Goal: Task Accomplishment & Management: Complete application form

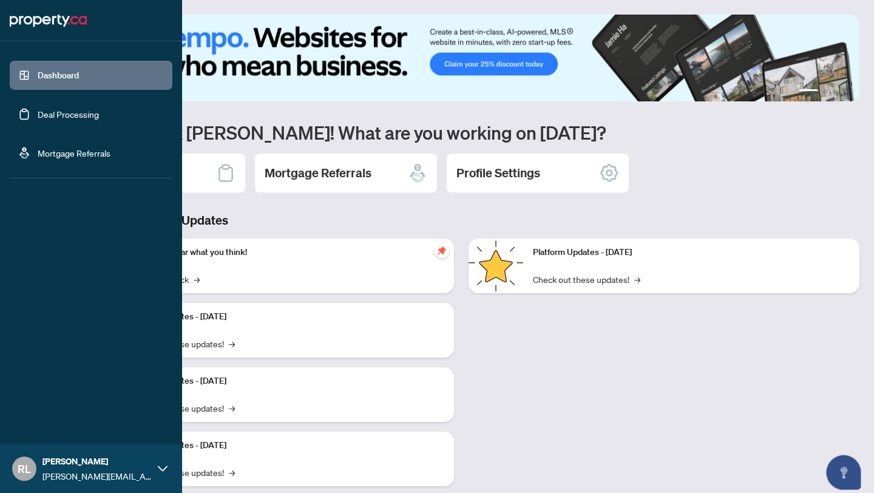
click at [39, 114] on link "Deal Processing" at bounding box center [68, 114] width 61 height 11
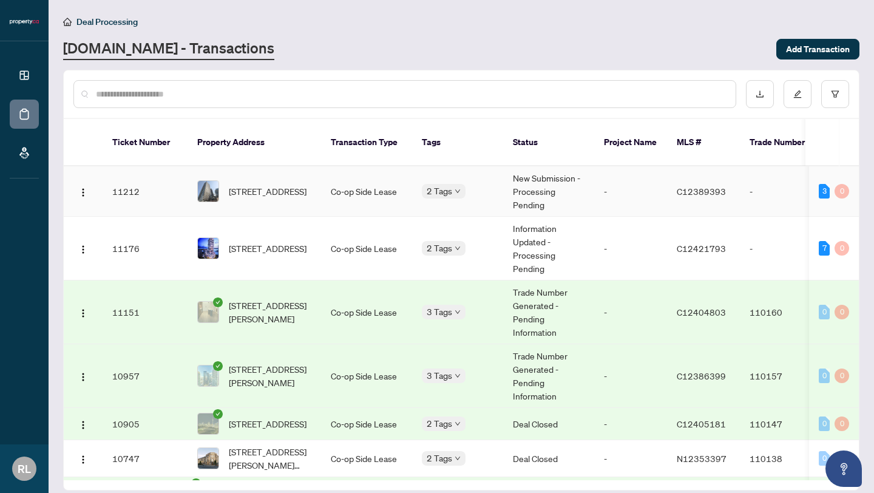
click at [279, 196] on span "[STREET_ADDRESS]" at bounding box center [268, 191] width 78 height 13
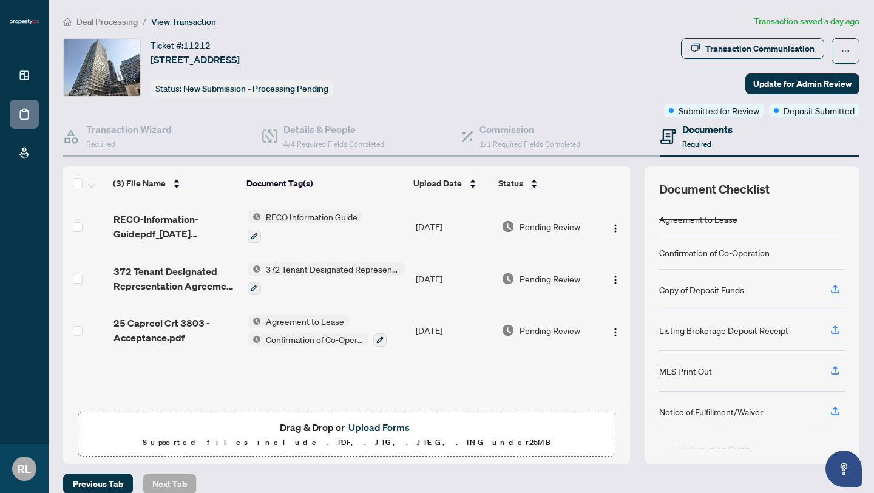
click at [361, 424] on button "Upload Forms" at bounding box center [379, 427] width 69 height 16
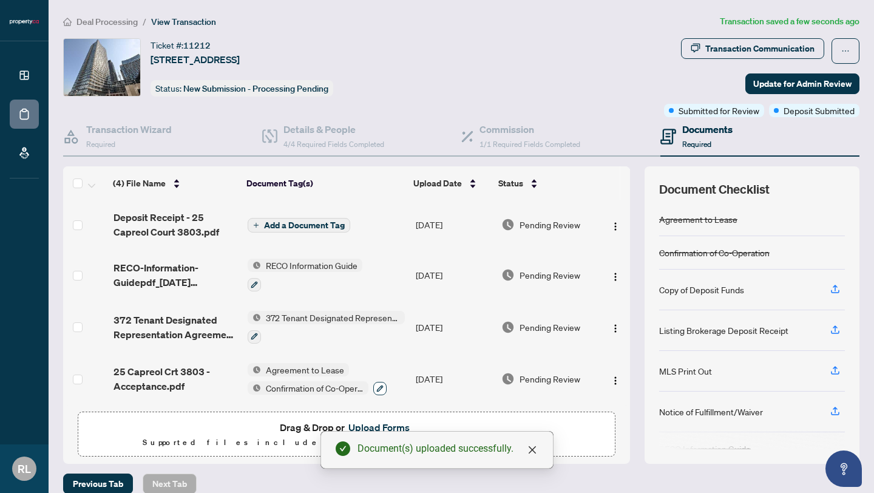
click at [375, 388] on button "button" at bounding box center [379, 388] width 13 height 13
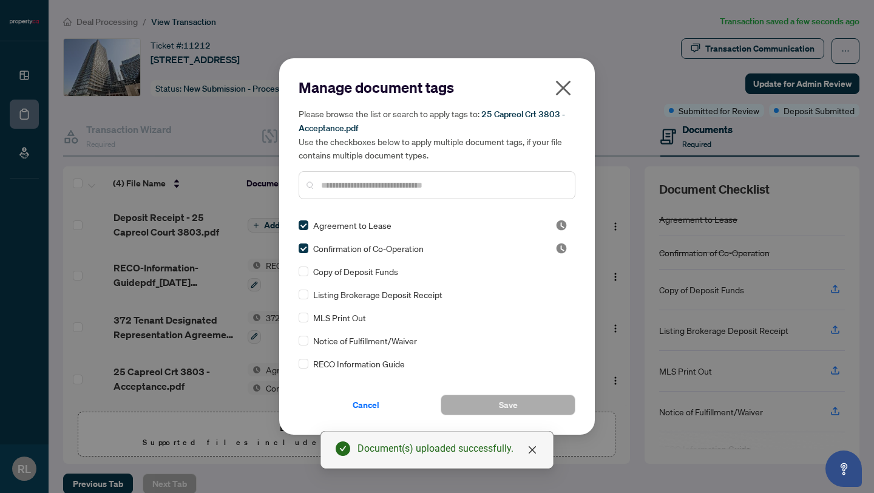
click at [567, 90] on icon "close" at bounding box center [563, 87] width 19 height 19
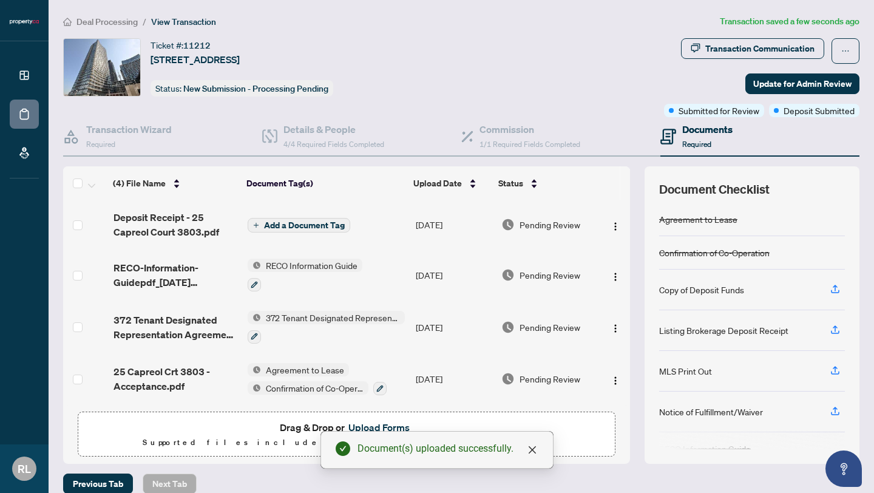
scroll to position [2, 0]
click at [268, 222] on span "Add a Document Tag" at bounding box center [304, 225] width 81 height 8
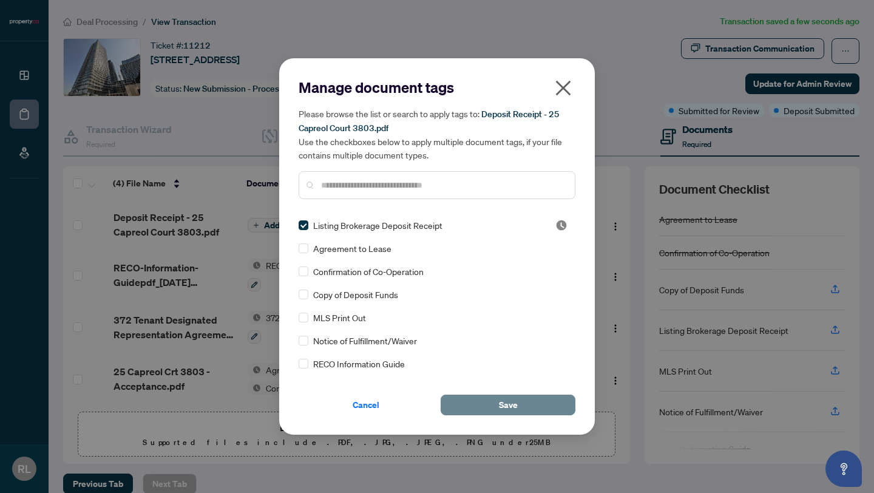
click at [506, 406] on span "Save" at bounding box center [508, 404] width 19 height 19
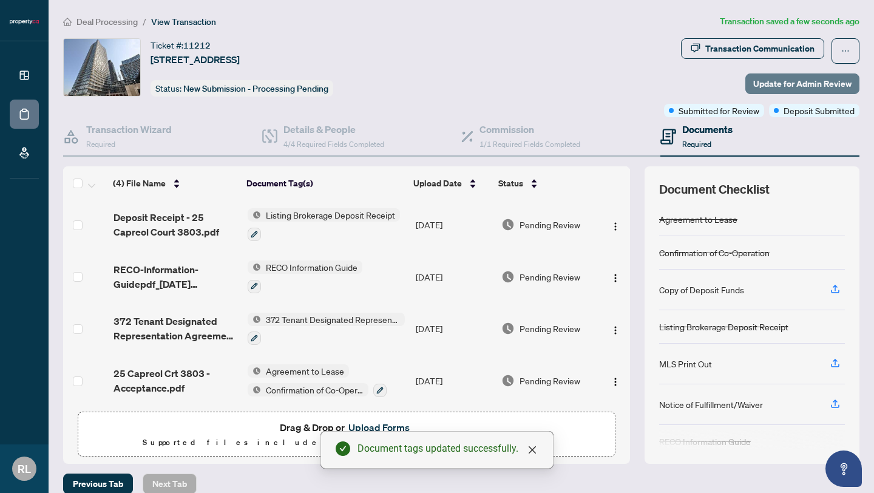
click at [769, 83] on span "Update for Admin Review" at bounding box center [802, 83] width 98 height 19
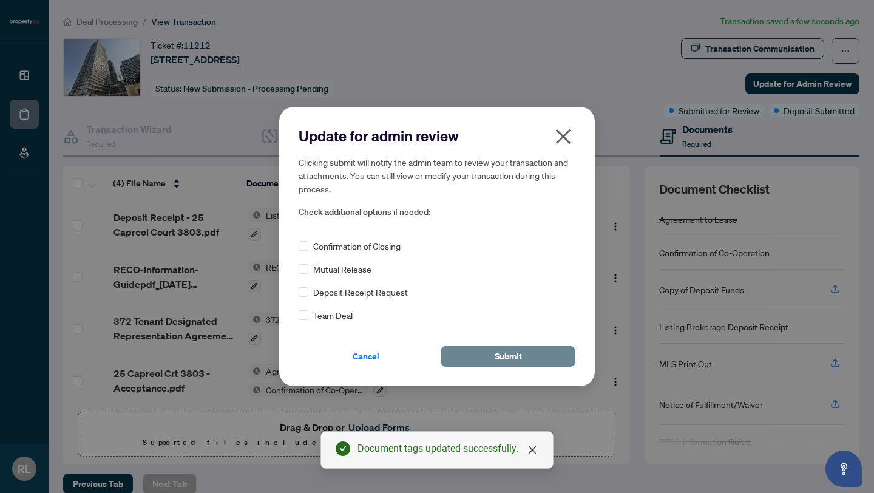
click at [534, 347] on button "Submit" at bounding box center [508, 356] width 135 height 21
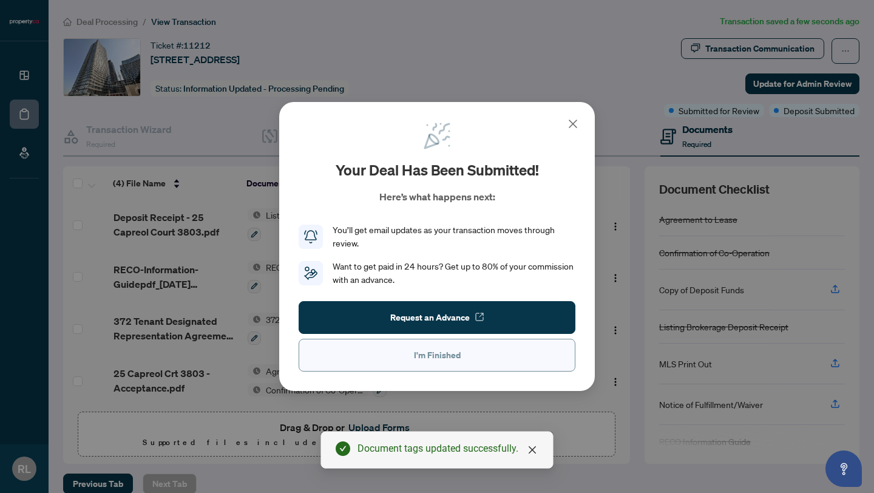
click at [512, 359] on button "I'm Finished" at bounding box center [437, 355] width 277 height 33
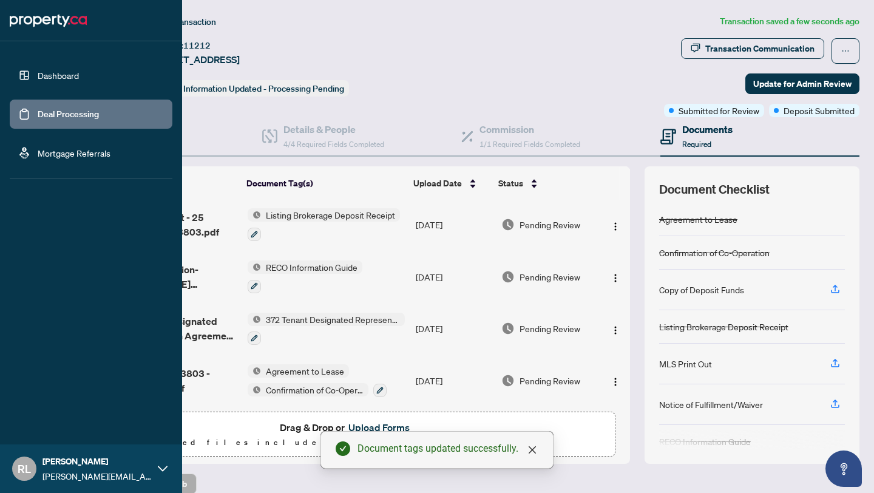
click at [38, 77] on link "Dashboard" at bounding box center [58, 75] width 41 height 11
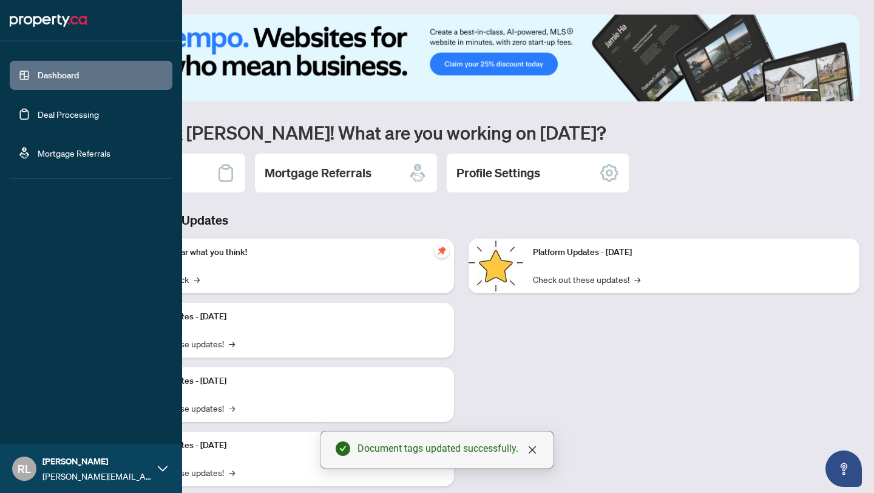
click at [38, 117] on link "Deal Processing" at bounding box center [68, 114] width 61 height 11
